Goal: Check status

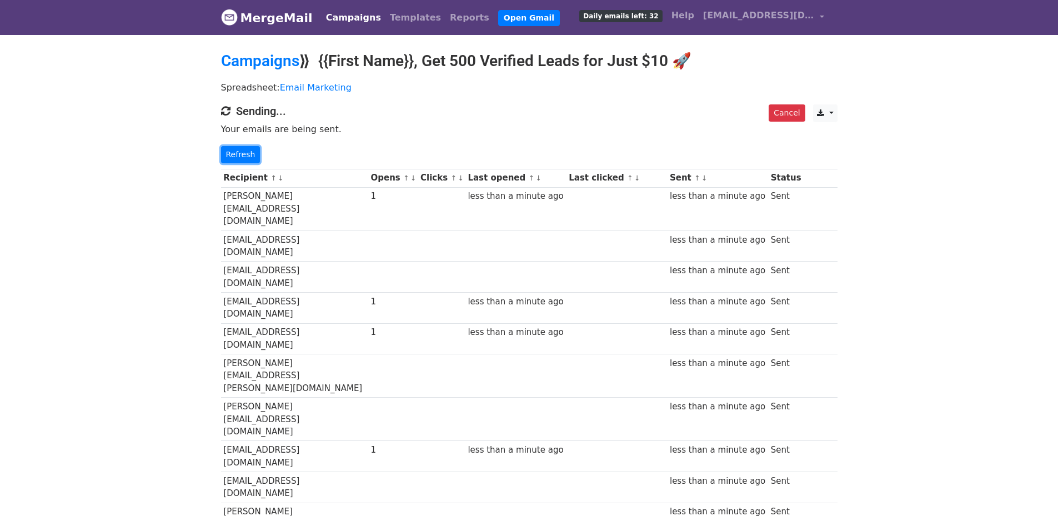
click at [250, 151] on link "Refresh" at bounding box center [240, 154] width 39 height 17
click at [243, 155] on link "Refresh" at bounding box center [240, 154] width 39 height 17
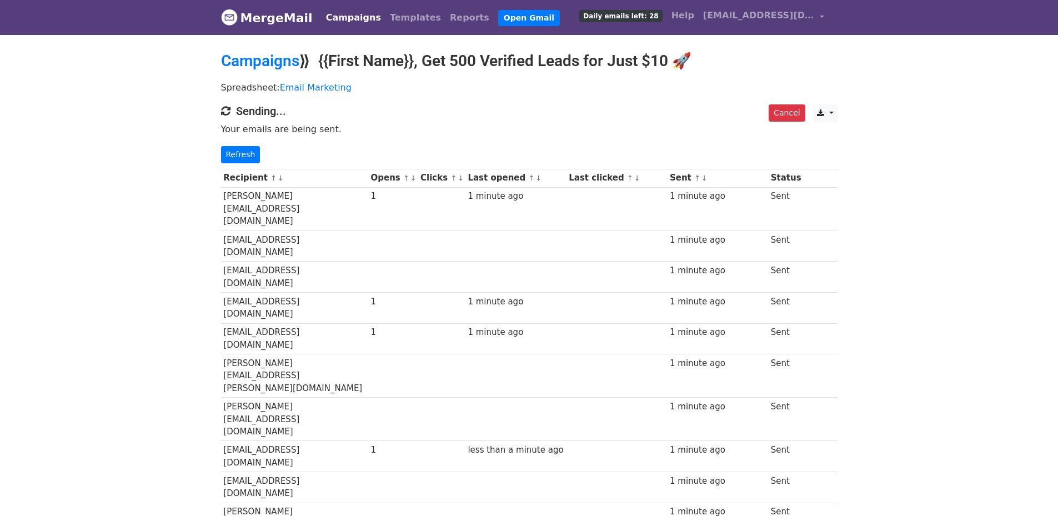
click at [241, 151] on link "Refresh" at bounding box center [240, 154] width 39 height 17
click at [244, 153] on link "Refresh" at bounding box center [240, 154] width 39 height 17
click at [250, 149] on link "Refresh" at bounding box center [240, 154] width 39 height 17
